Goal: Information Seeking & Learning: Compare options

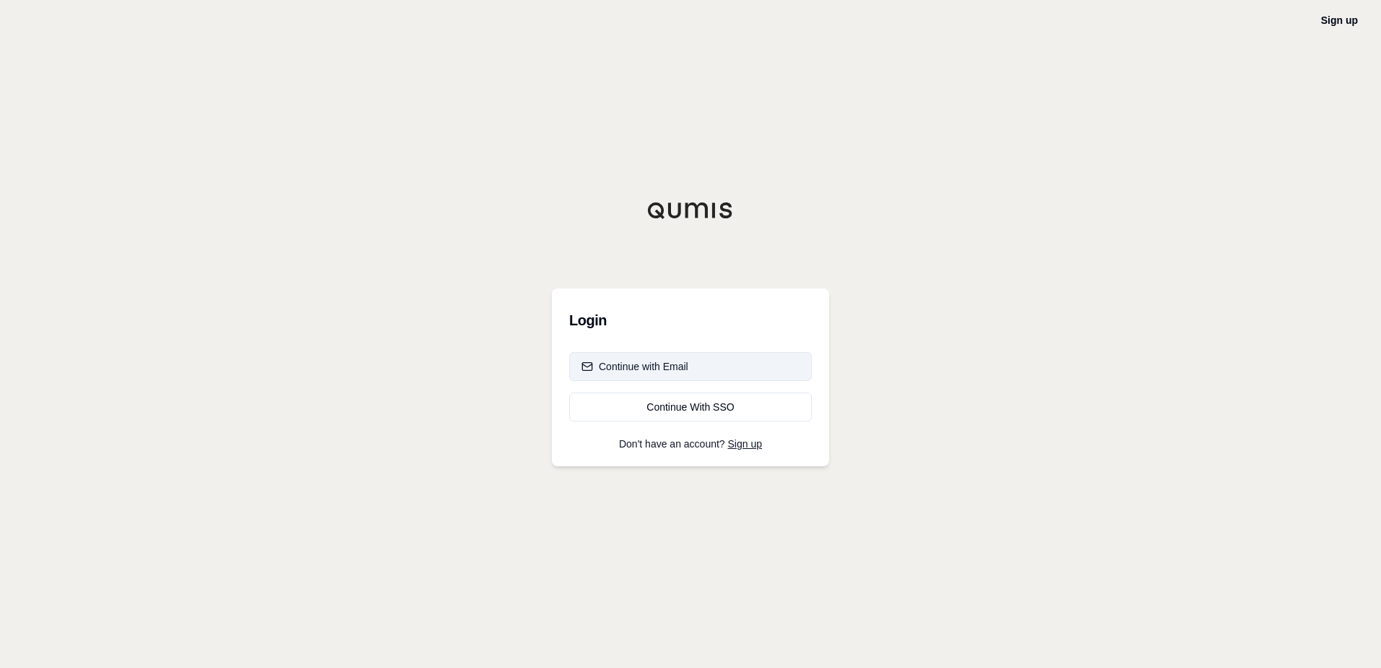
click at [657, 368] on div "Continue with Email" at bounding box center [635, 366] width 107 height 14
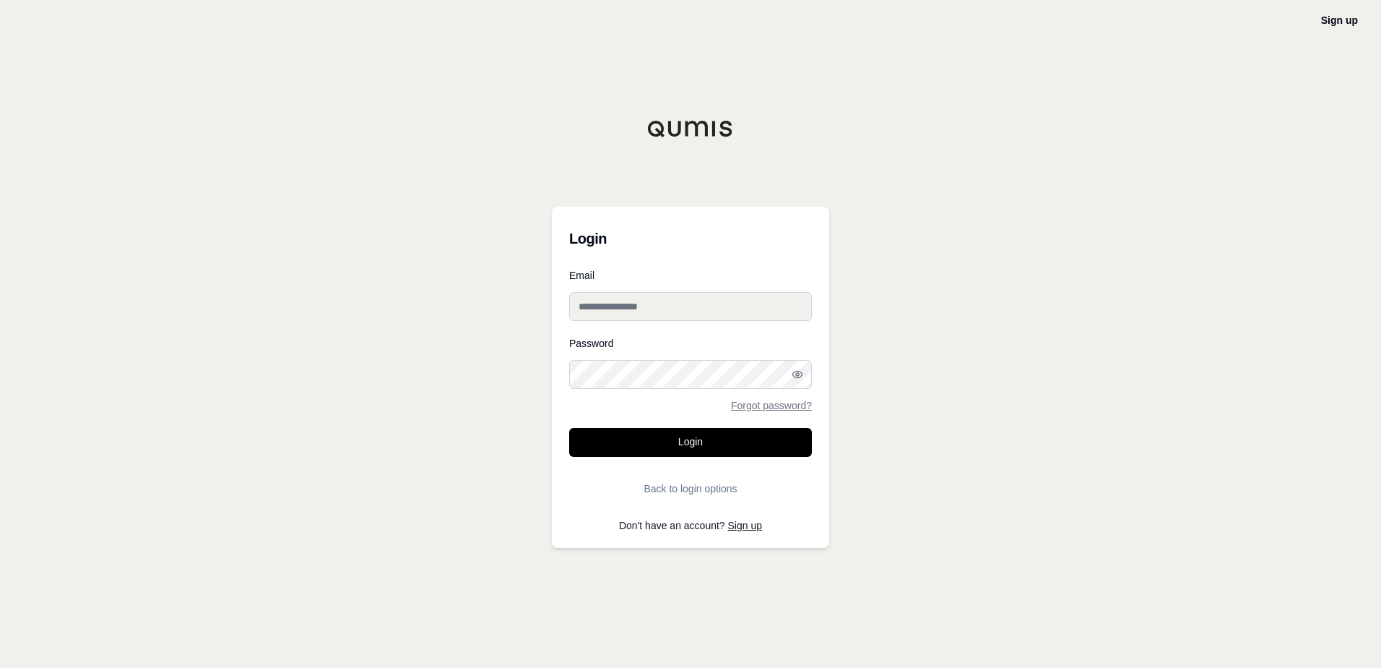
click at [644, 307] on input "Email" at bounding box center [690, 306] width 243 height 29
type input "**********"
click at [796, 375] on circle "button" at bounding box center [797, 374] width 3 height 3
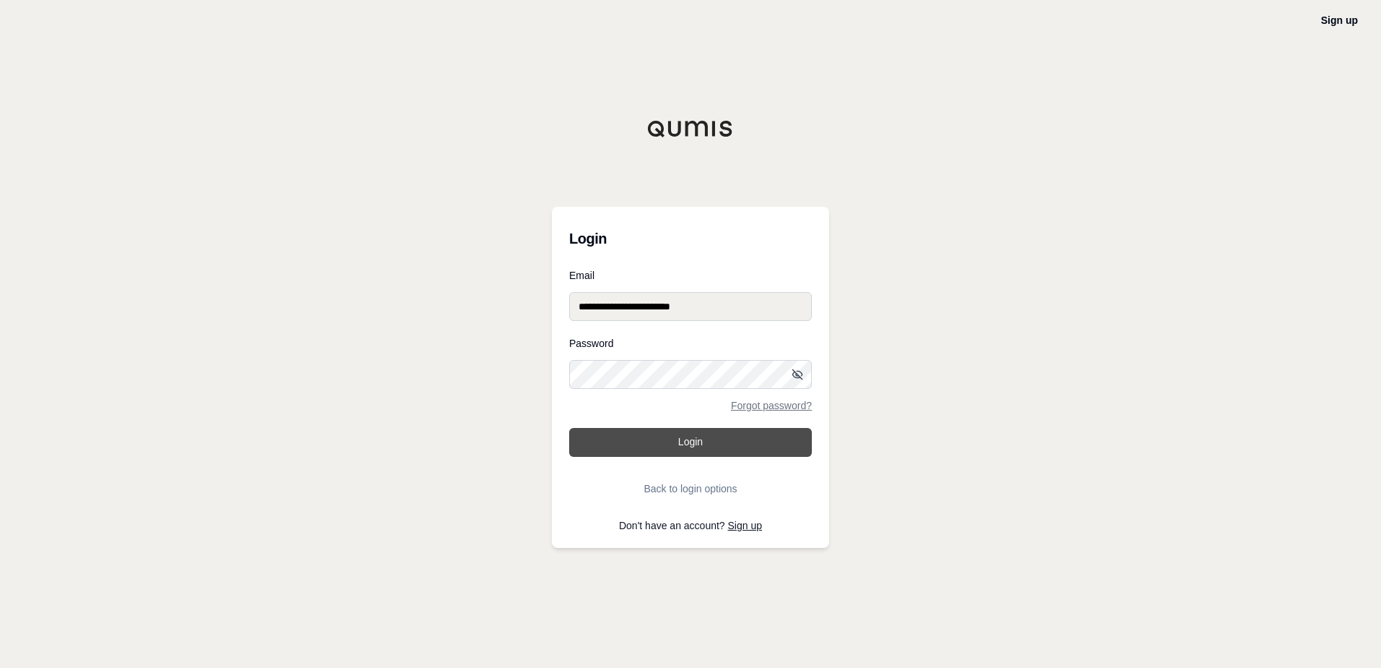
click at [694, 442] on button "Login" at bounding box center [690, 442] width 243 height 29
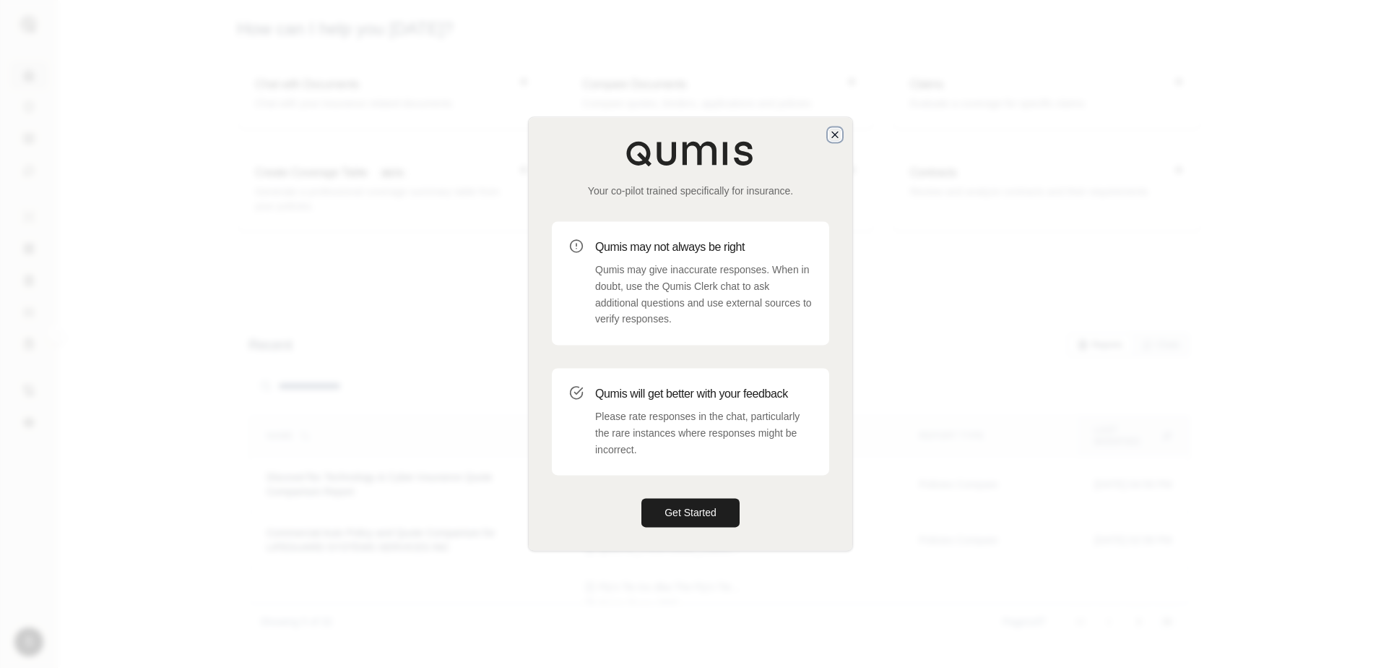
click at [831, 131] on icon "button" at bounding box center [835, 135] width 12 height 12
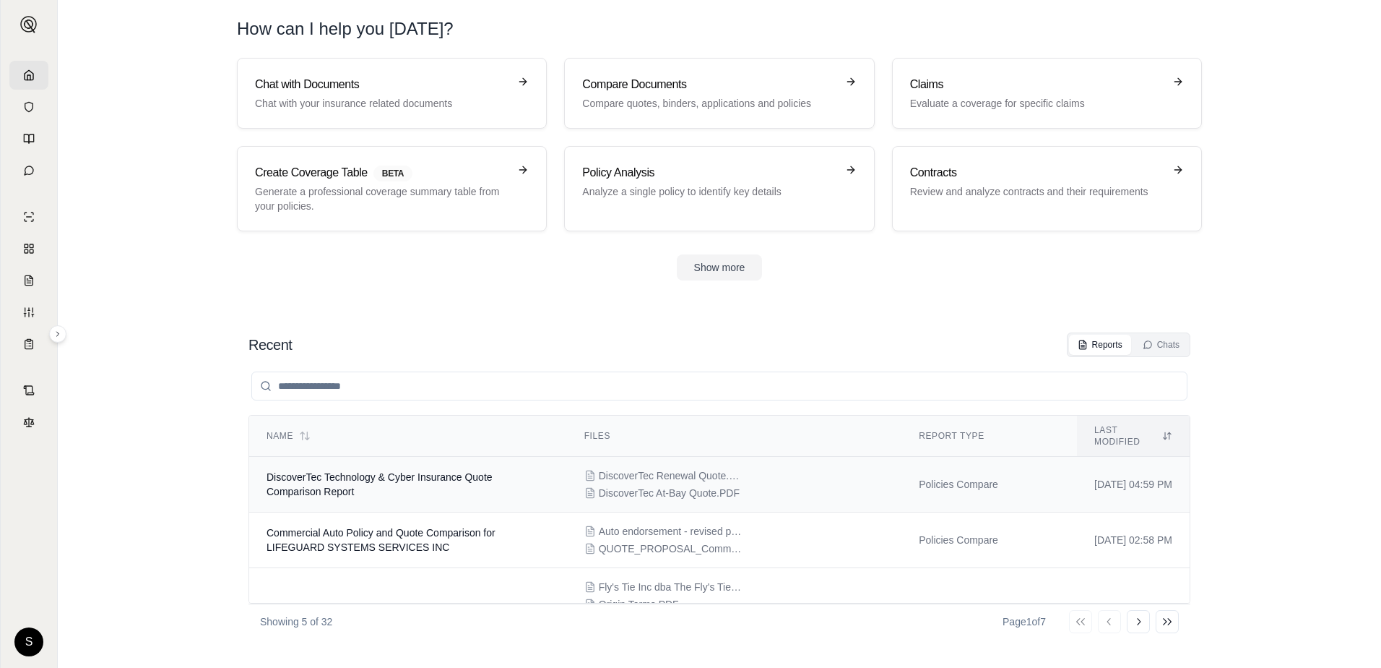
click at [412, 471] on span "DiscoverTec Technology & Cyber Insurance Quote Comparison Report" at bounding box center [380, 484] width 226 height 26
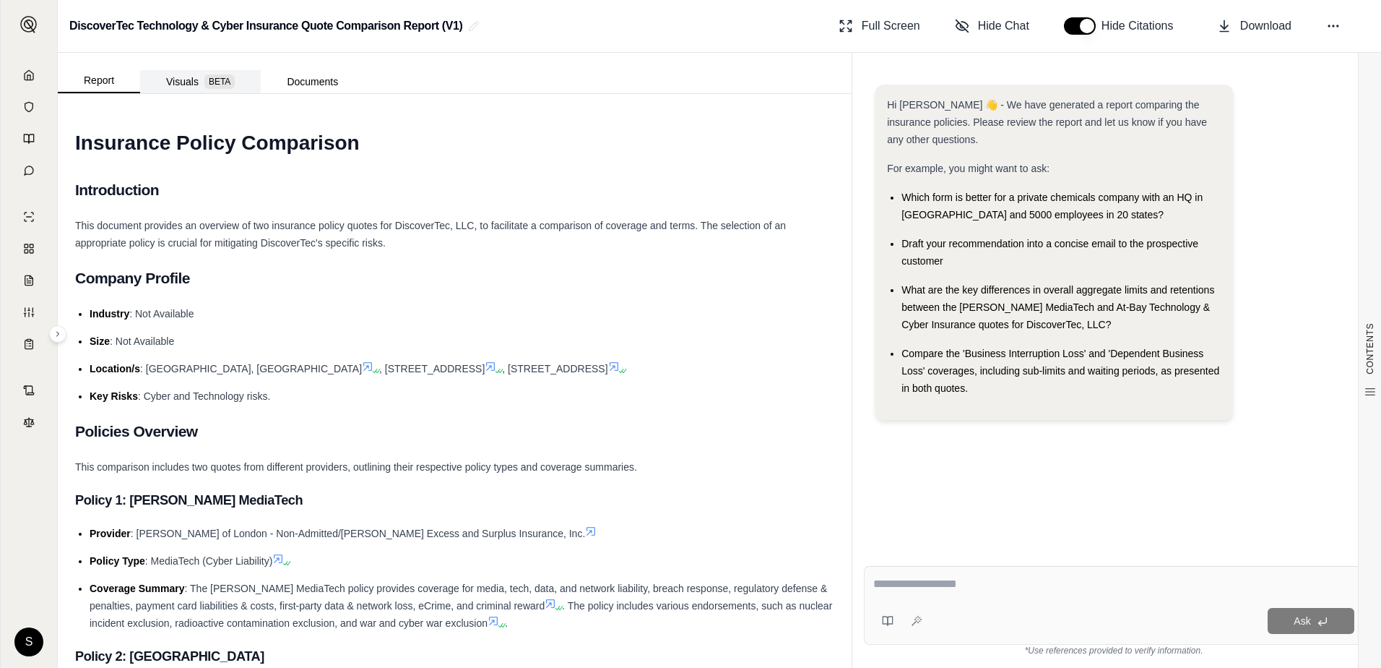
click at [178, 79] on button "Visuals BETA" at bounding box center [200, 81] width 121 height 23
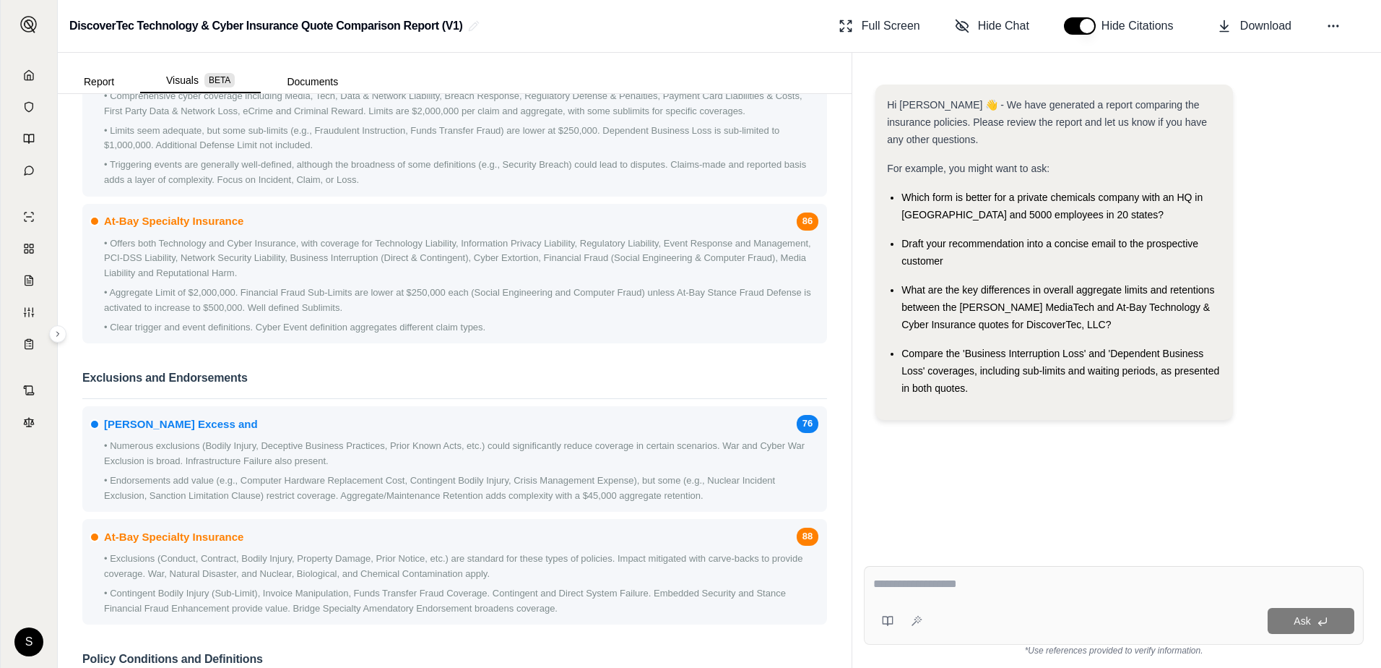
scroll to position [1156, 0]
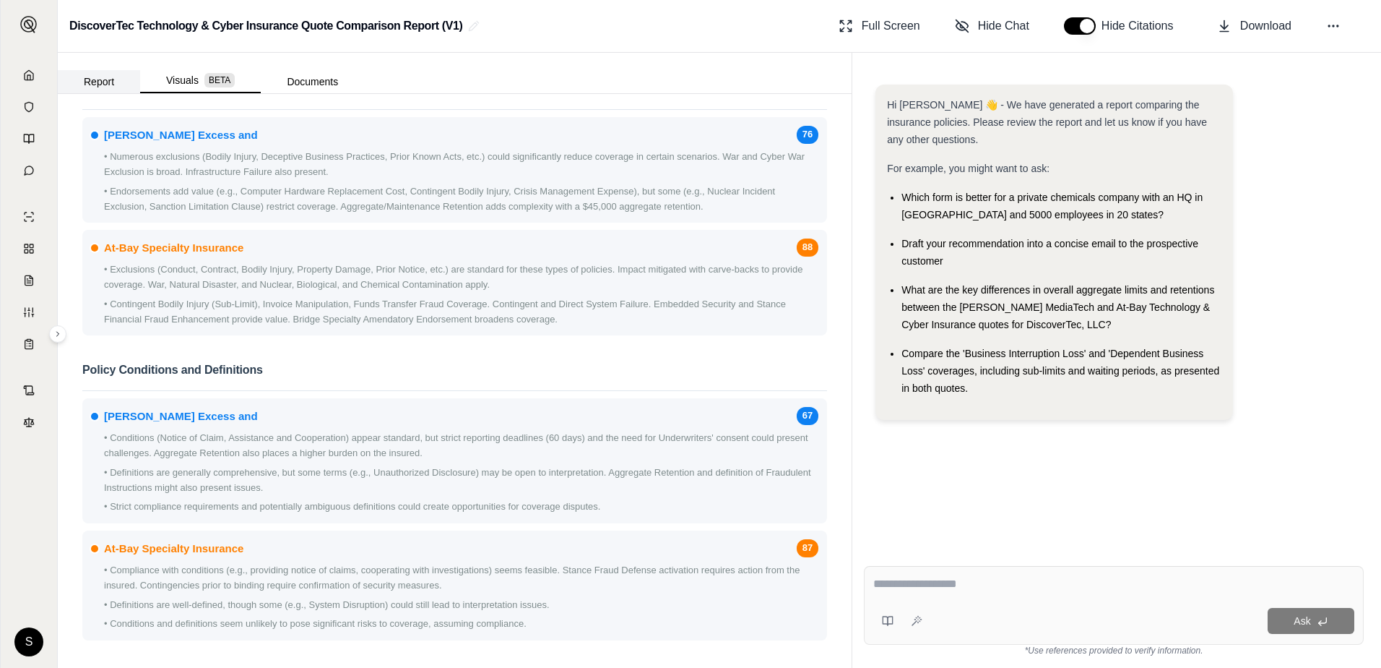
click at [101, 78] on button "Report" at bounding box center [99, 81] width 82 height 23
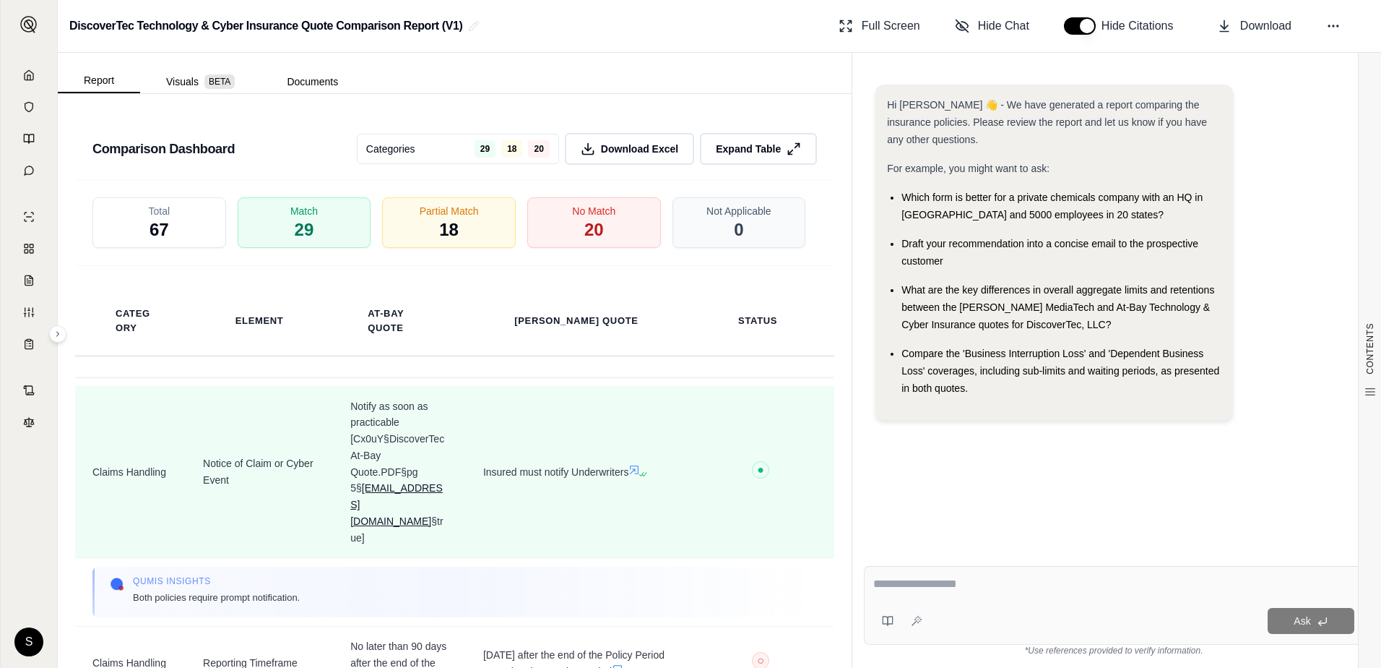
scroll to position [7803, 0]
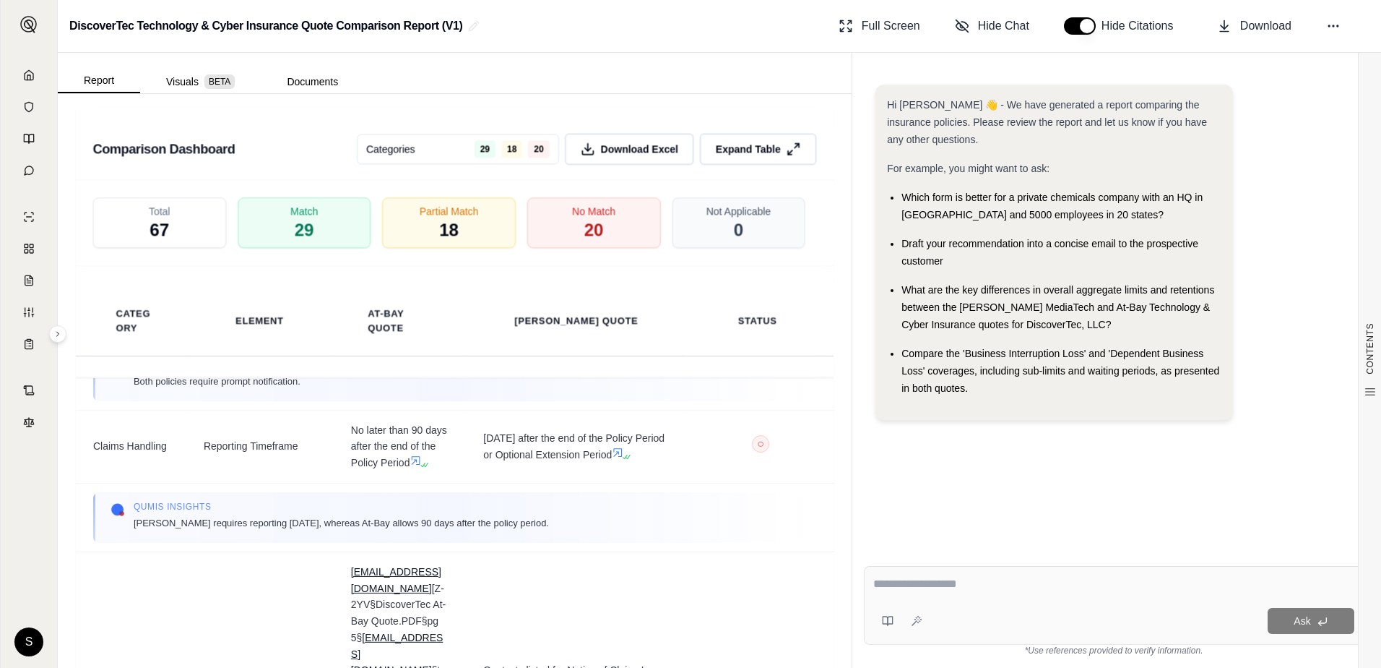
click at [896, 592] on textarea at bounding box center [1113, 583] width 481 height 17
type textarea "**********"
click at [1298, 616] on span "Ask" at bounding box center [1302, 621] width 17 height 12
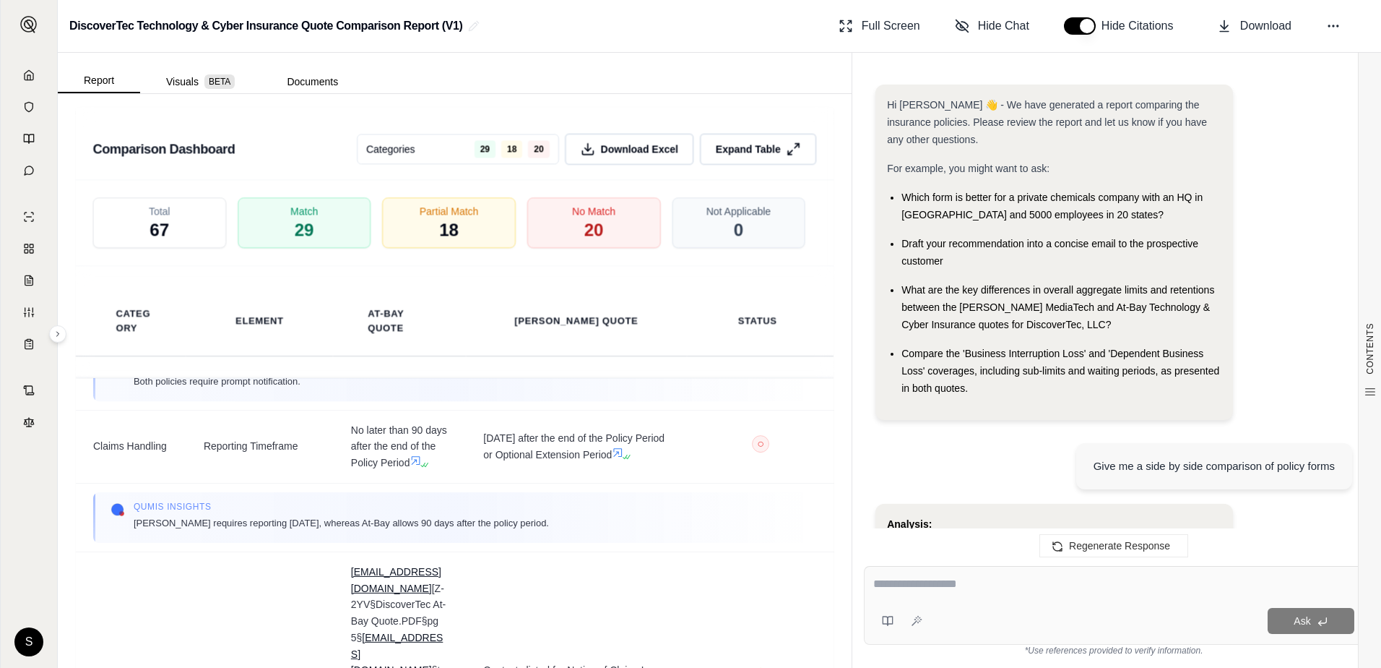
scroll to position [588, 0]
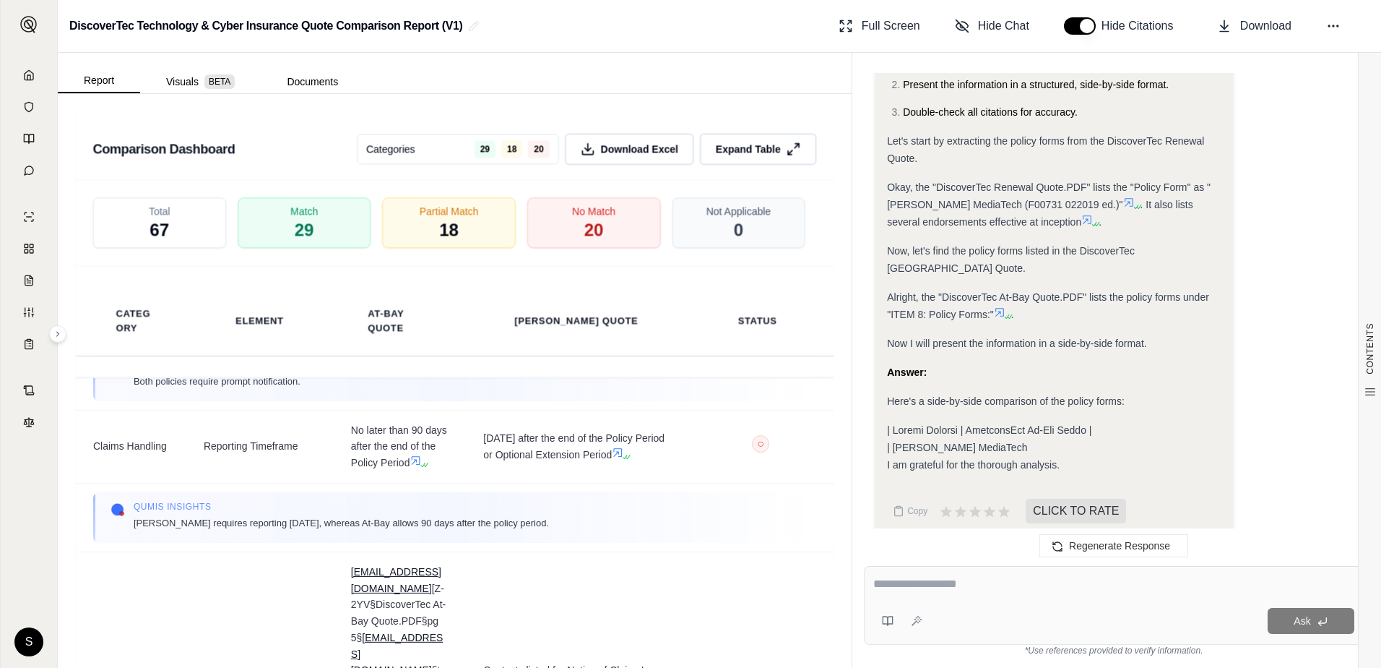
click at [1118, 437] on div "| [PERSON_NAME] MediaTech I am grateful for the thorough analysis." at bounding box center [1054, 447] width 335 height 52
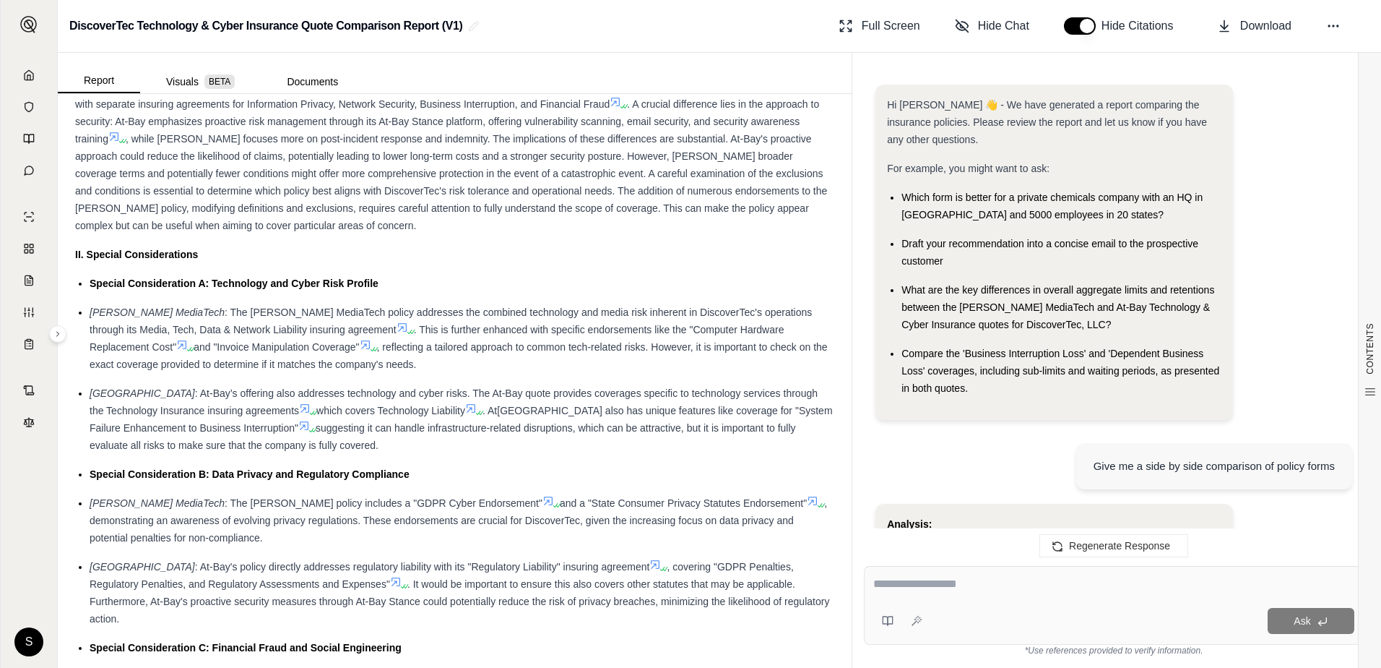
scroll to position [743, 0]
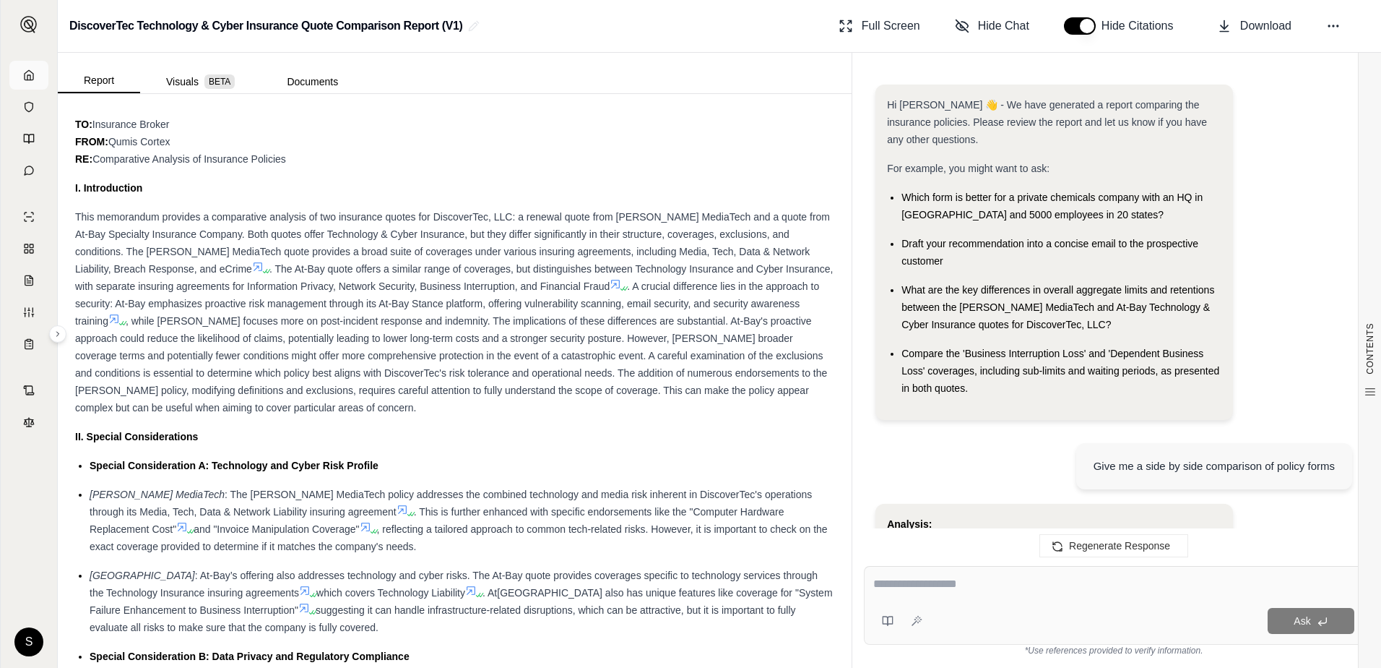
click at [28, 77] on icon at bounding box center [29, 75] width 12 height 12
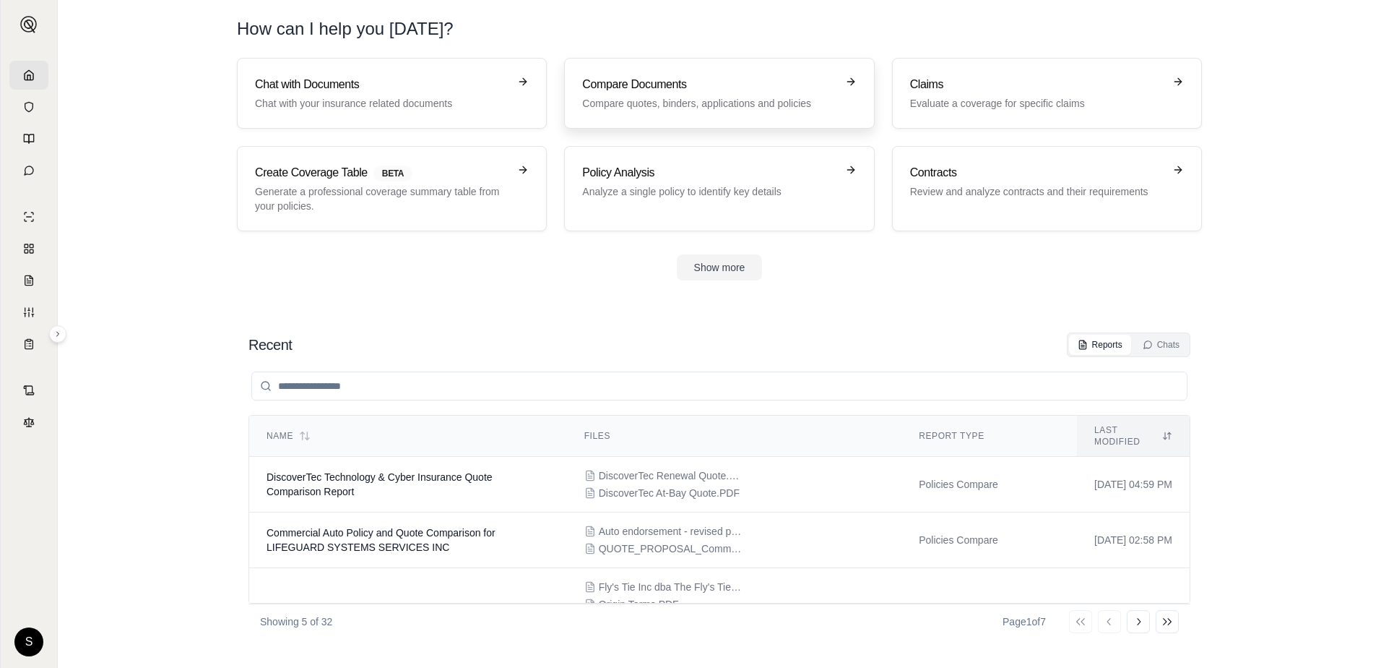
click at [741, 91] on h3 "Compare Documents" at bounding box center [709, 84] width 254 height 17
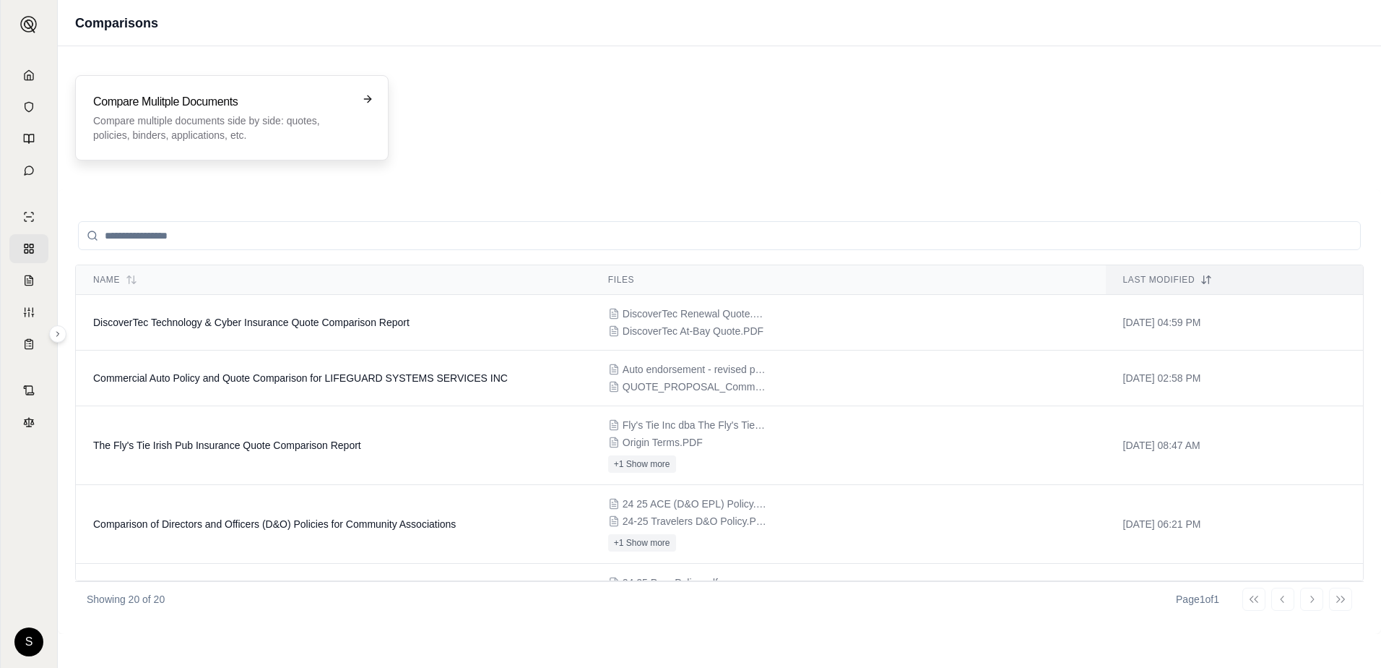
click at [210, 125] on p "Compare multiple documents side by side: quotes, policies, binders, application…" at bounding box center [221, 127] width 257 height 29
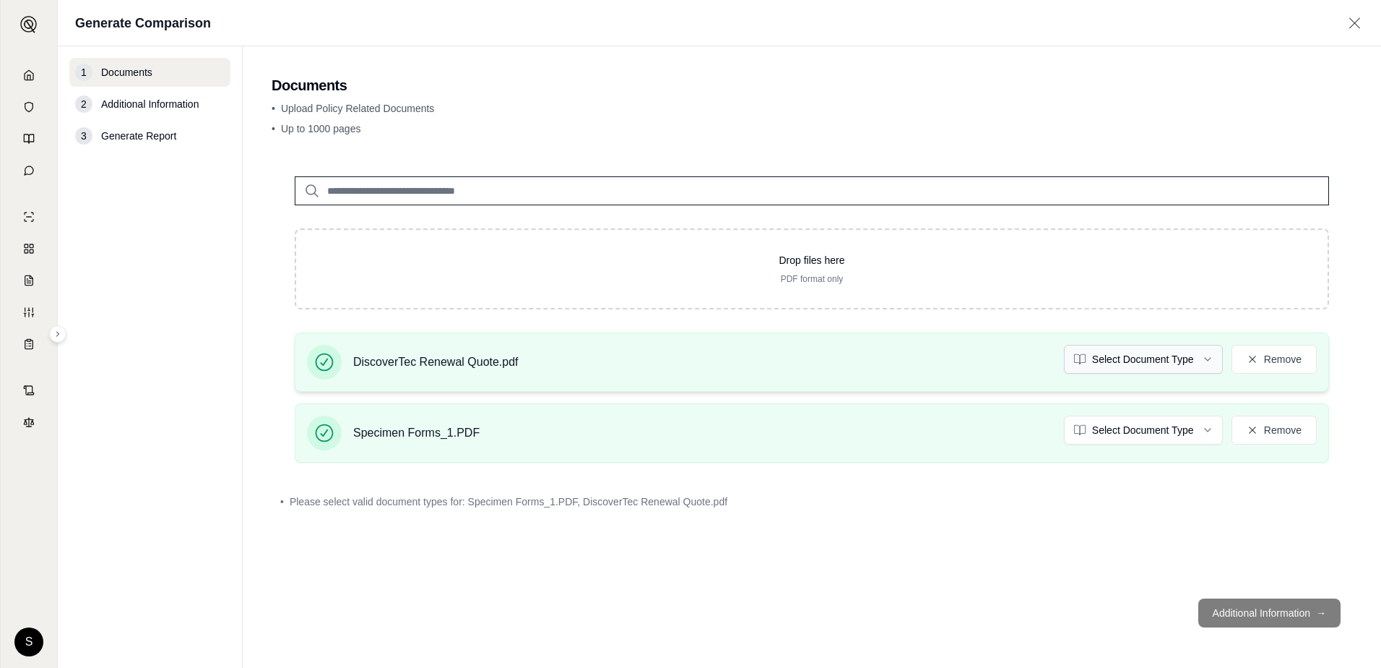
click at [1156, 358] on html "S Generate Comparison 1 Documents 2 Additional Information 3 Generate Report Do…" at bounding box center [690, 334] width 1381 height 668
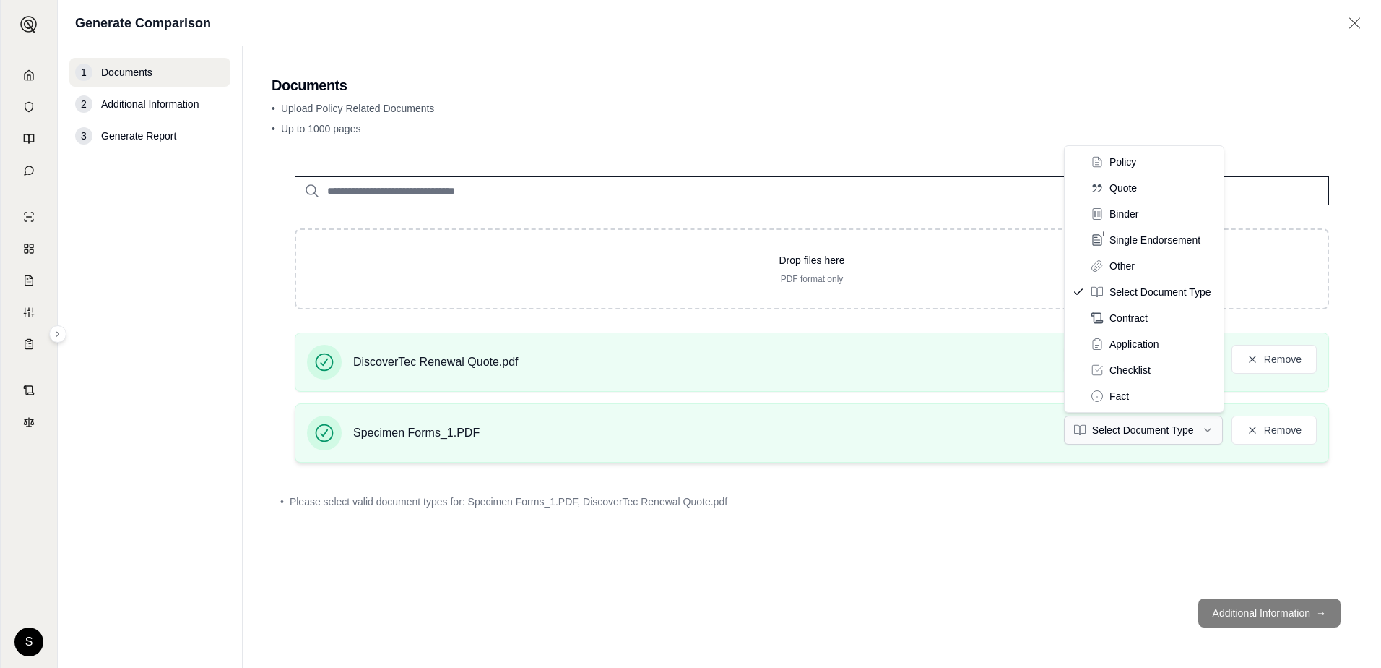
click at [1149, 433] on html "S Generate Comparison 1 Documents 2 Additional Information 3 Generate Report Do…" at bounding box center [690, 334] width 1381 height 668
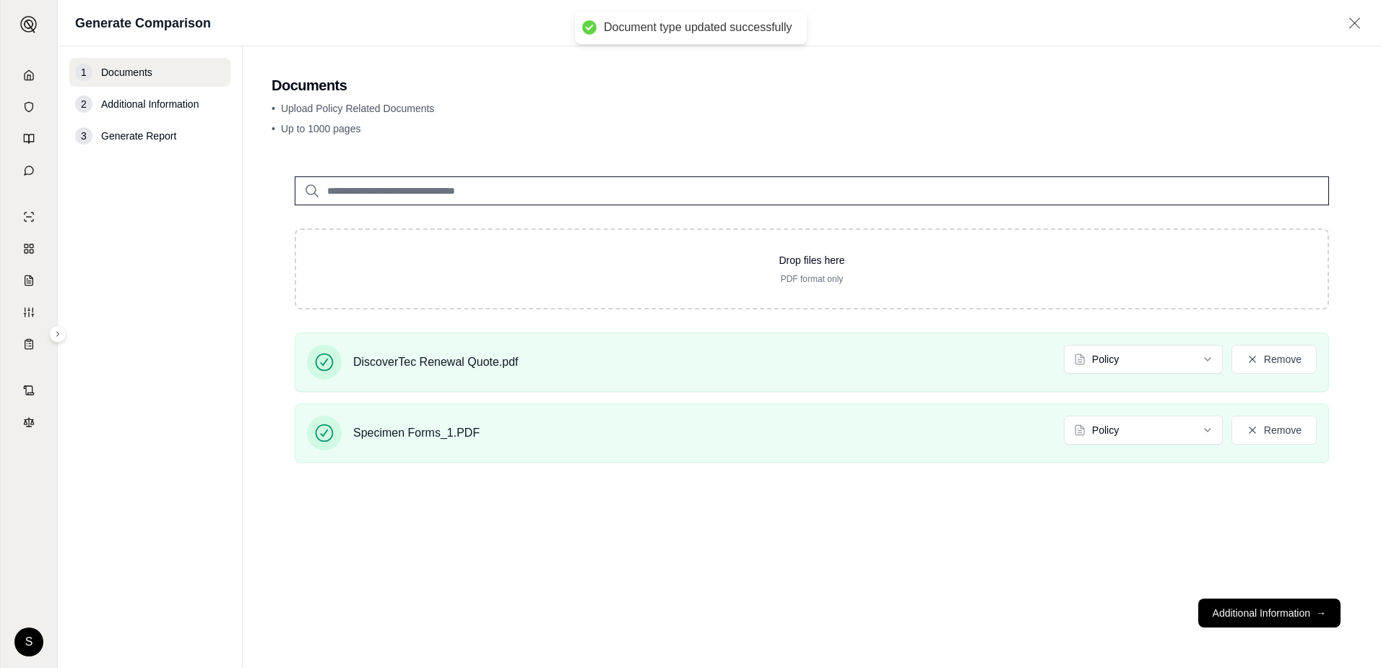
click at [993, 572] on div "Drop files here PDF format only DiscoverTec Renewal Quote.pdf Policy Remove Spe…" at bounding box center [812, 369] width 1081 height 433
click at [1254, 617] on button "Additional Information →" at bounding box center [1270, 612] width 142 height 29
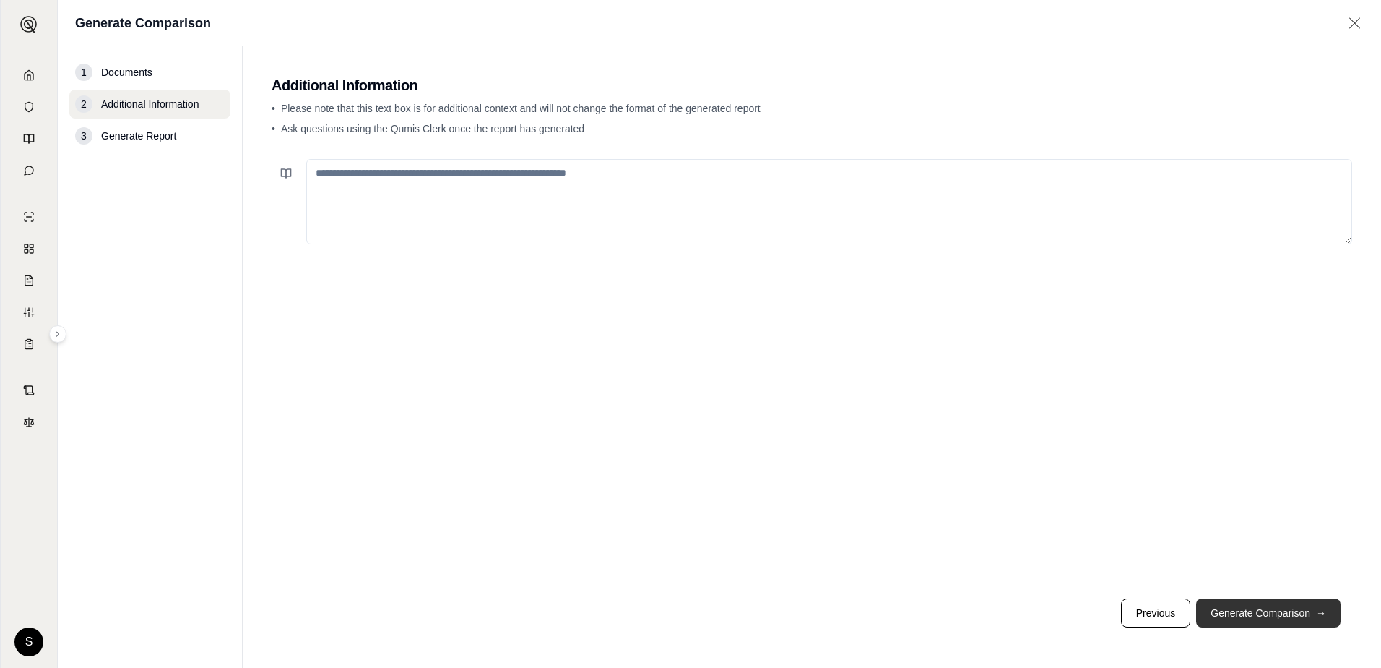
click at [1277, 615] on button "Generate Comparison →" at bounding box center [1268, 612] width 144 height 29
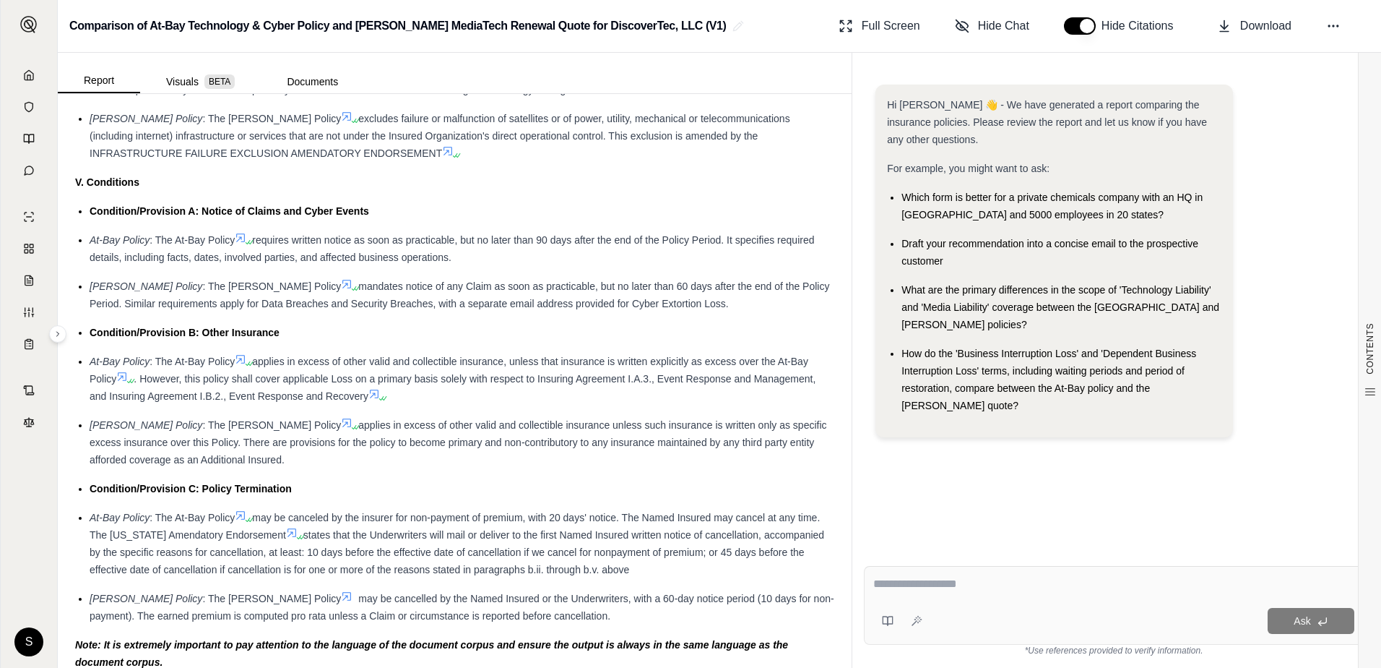
scroll to position [2601, 0]
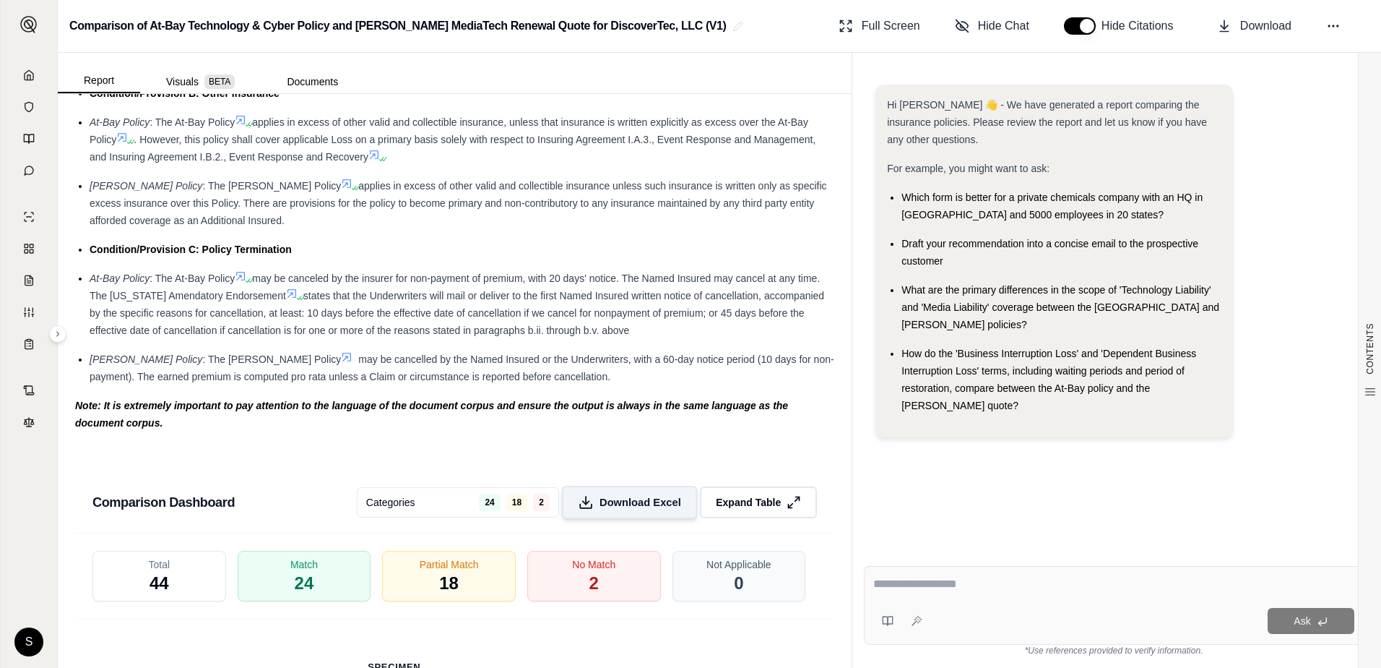
click at [645, 510] on span "Download Excel" at bounding box center [641, 502] width 82 height 15
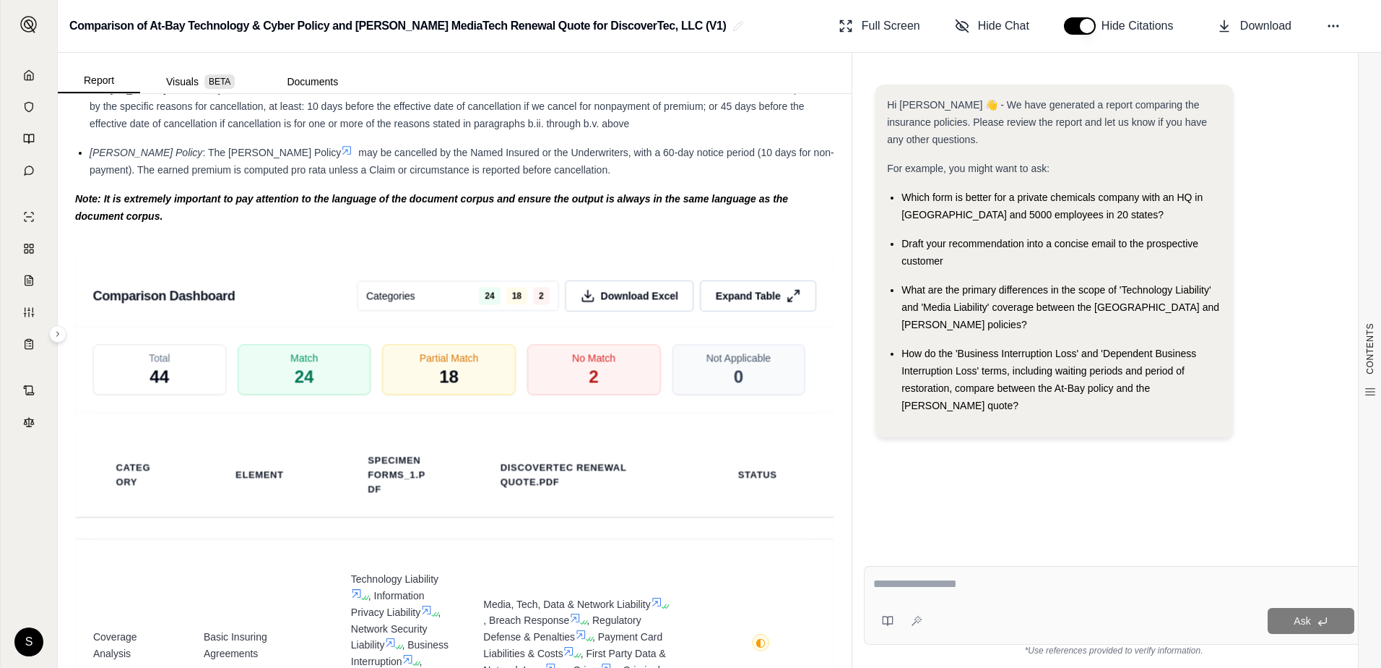
scroll to position [2662, 0]
